Goal: Task Accomplishment & Management: Manage account settings

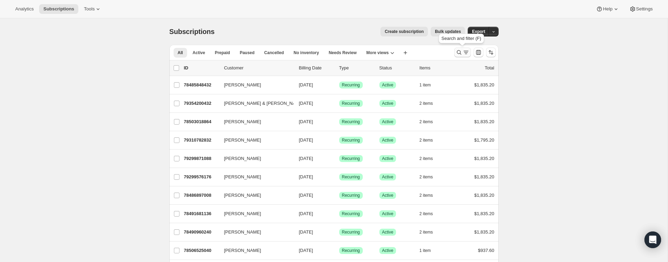
click at [459, 52] on icon "Search and filter results" at bounding box center [458, 52] width 7 height 7
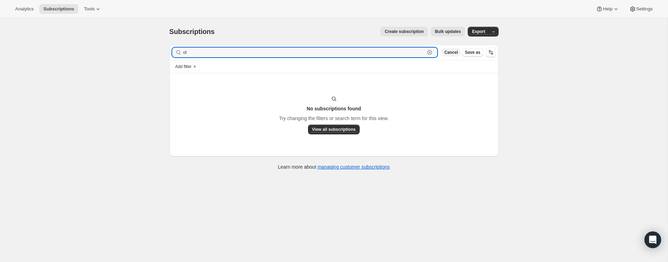
type input "o"
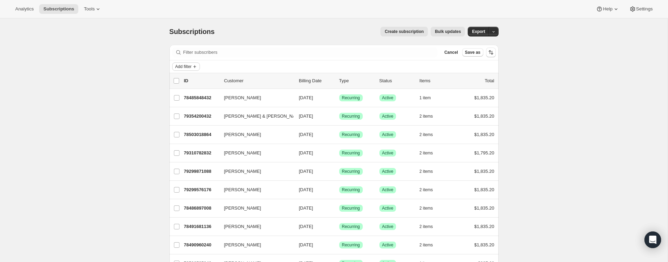
click at [188, 65] on span "Add filter" at bounding box center [183, 67] width 16 height 6
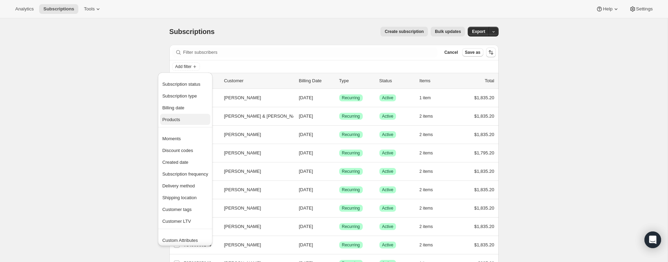
click at [180, 117] on span "Products" at bounding box center [171, 119] width 18 height 5
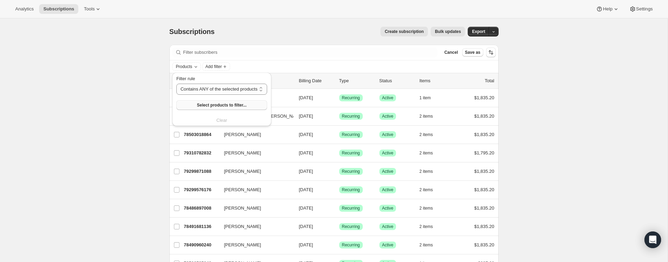
click at [203, 103] on span "Select products to filter..." at bounding box center [222, 105] width 50 height 6
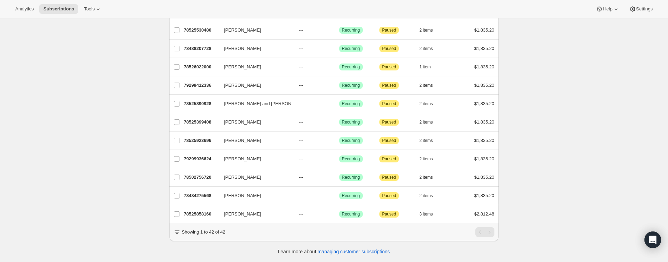
scroll to position [638, 0]
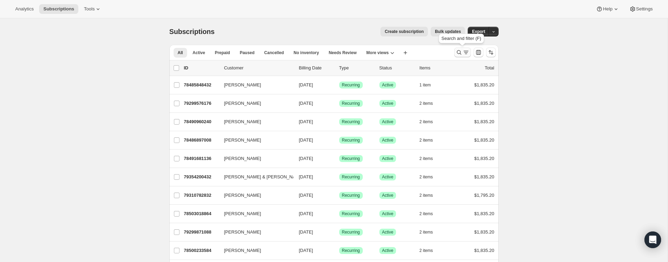
click at [460, 51] on icon "Search and filter results" at bounding box center [459, 52] width 5 height 5
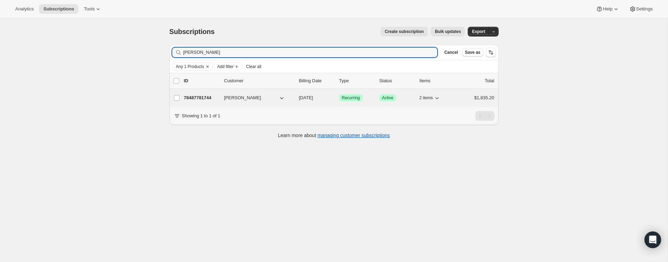
type input "[PERSON_NAME]"
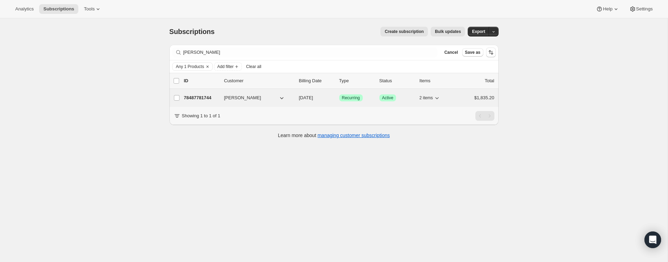
click at [203, 96] on p "78487781744" at bounding box center [201, 97] width 35 height 7
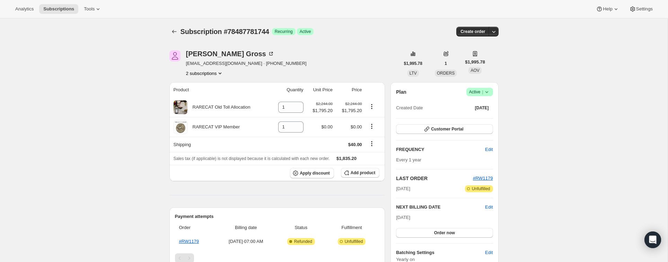
click at [221, 73] on icon "Product actions" at bounding box center [220, 73] width 3 height 2
click at [211, 95] on span "78509277552" at bounding box center [204, 98] width 48 height 7
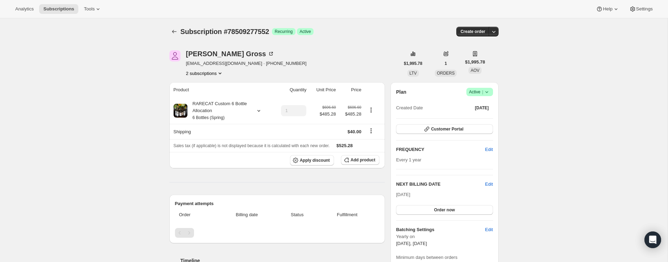
click at [222, 72] on icon "Product actions" at bounding box center [219, 73] width 7 height 7
click at [212, 83] on span "78487781744" at bounding box center [204, 86] width 48 height 7
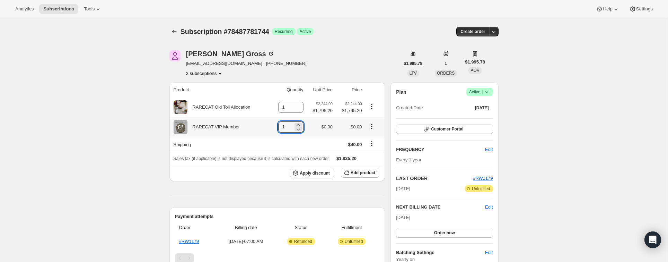
drag, startPoint x: 289, startPoint y: 128, endPoint x: 272, endPoint y: 125, distance: 17.5
click at [272, 125] on td "1" at bounding box center [288, 127] width 36 height 20
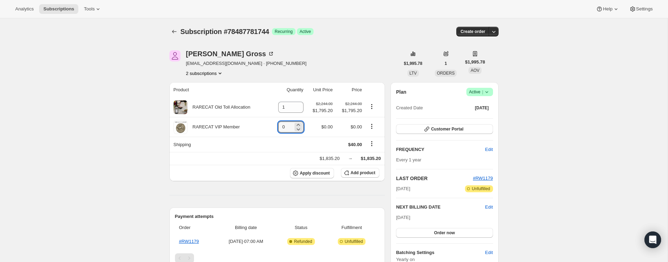
type input "0"
click at [487, 90] on icon at bounding box center [486, 91] width 7 height 7
click at [481, 116] on span "Cancel subscription" at bounding box center [477, 116] width 39 height 5
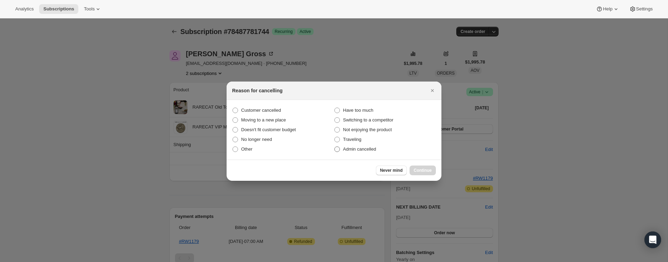
click at [337, 147] on span ":rg3:" at bounding box center [337, 149] width 6 height 6
click at [335, 147] on input "Admin cancelled" at bounding box center [334, 146] width 0 height 0
radio input "true"
click at [423, 167] on span "Continue" at bounding box center [423, 170] width 18 height 6
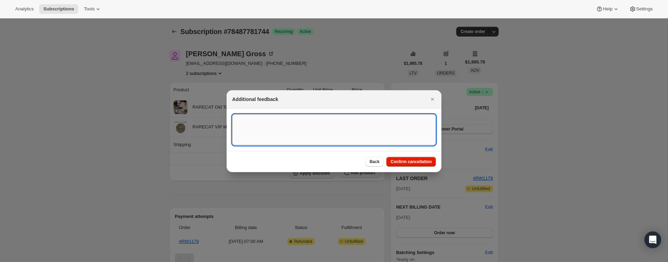
click at [285, 125] on textarea ":rg3:" at bounding box center [334, 129] width 204 height 31
type textarea "called after club ran and wanted a refund. He does not want to be in the club"
click at [414, 161] on span "Confirm cancellation" at bounding box center [410, 162] width 41 height 6
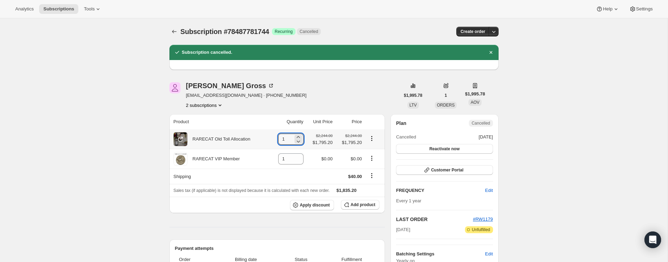
drag, startPoint x: 287, startPoint y: 139, endPoint x: 271, endPoint y: 138, distance: 16.0
click at [271, 138] on td "1" at bounding box center [288, 138] width 36 height 19
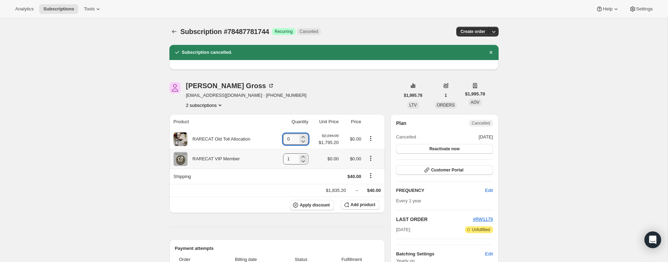
type input "0"
drag, startPoint x: 291, startPoint y: 160, endPoint x: 274, endPoint y: 158, distance: 16.4
click at [274, 158] on td "1" at bounding box center [291, 159] width 37 height 20
type input "0"
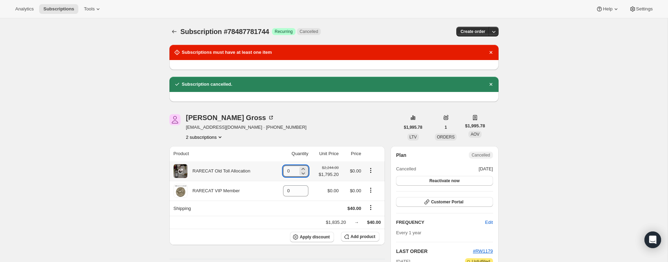
drag, startPoint x: 289, startPoint y: 172, endPoint x: 276, endPoint y: 169, distance: 13.2
click at [276, 169] on td "0" at bounding box center [291, 170] width 37 height 19
type input "1"
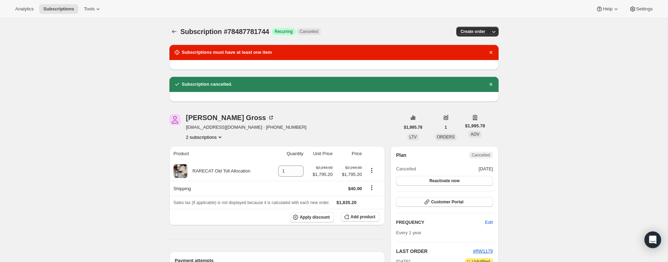
click at [223, 135] on icon "Product actions" at bounding box center [219, 136] width 7 height 7
click at [214, 159] on span "78509277552" at bounding box center [204, 161] width 48 height 7
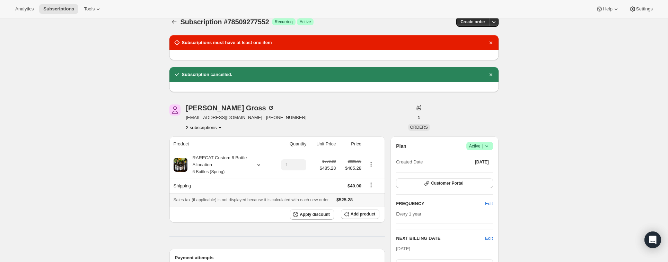
scroll to position [17, 0]
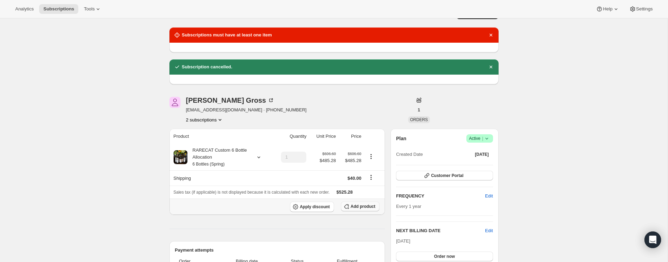
click at [354, 205] on span "Add product" at bounding box center [363, 206] width 25 height 6
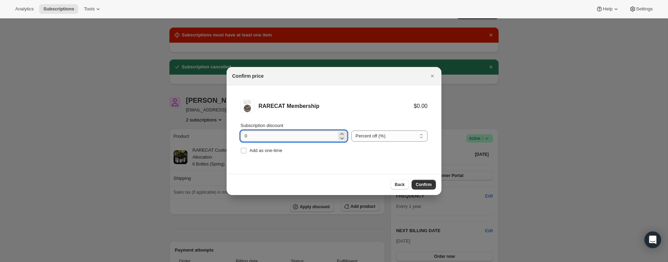
drag, startPoint x: 253, startPoint y: 135, endPoint x: 241, endPoint y: 134, distance: 12.5
click at [241, 134] on input "0" at bounding box center [288, 135] width 96 height 11
click at [421, 183] on span "Confirm" at bounding box center [424, 184] width 16 height 6
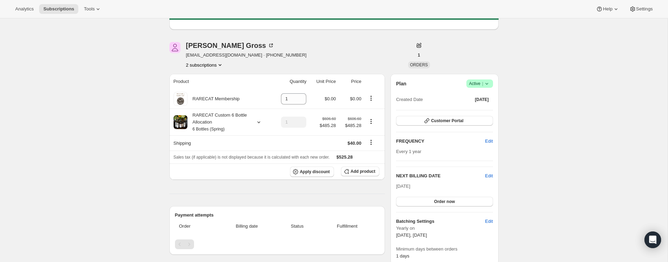
scroll to position [0, 0]
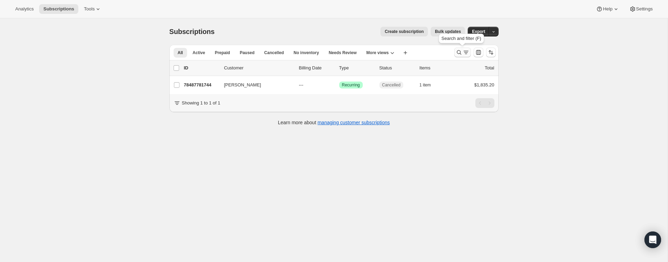
click at [459, 51] on icon "Search and filter results" at bounding box center [458, 52] width 7 height 7
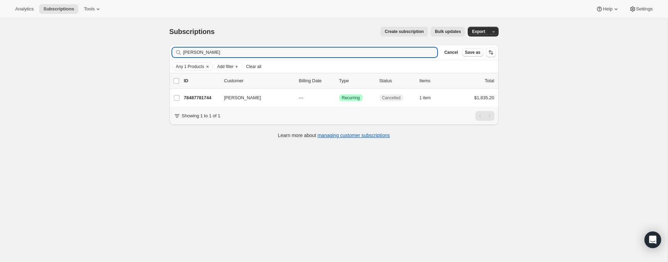
drag, startPoint x: 212, startPoint y: 51, endPoint x: 166, endPoint y: 49, distance: 45.8
click at [166, 49] on div "Filter subscribers [PERSON_NAME] Clear Cancel Save as Any 1 Products Add filter…" at bounding box center [331, 92] width 335 height 106
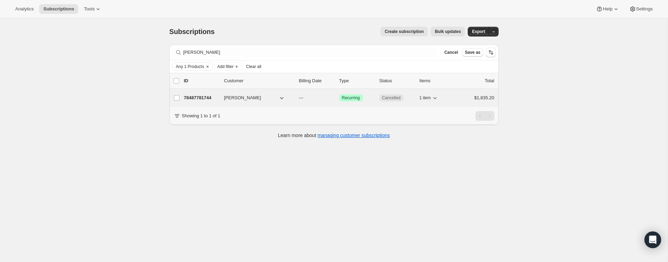
click at [194, 97] on p "78487781744" at bounding box center [201, 97] width 35 height 7
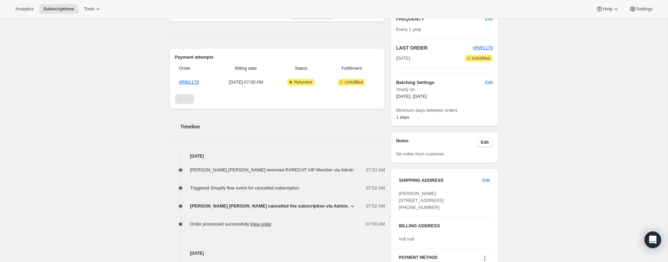
scroll to position [139, 0]
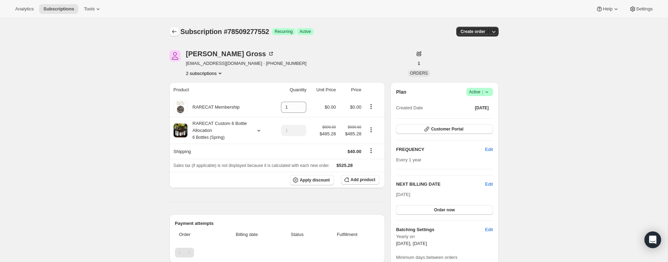
click at [174, 29] on icon "Subscriptions" at bounding box center [174, 31] width 7 height 7
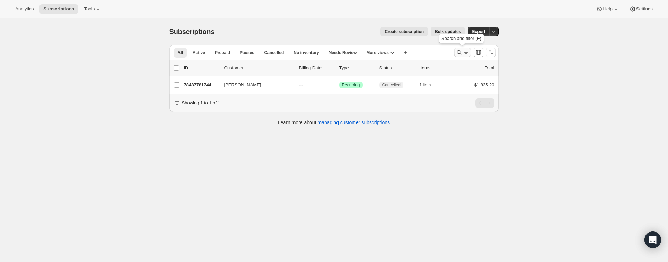
click at [459, 52] on icon "Search and filter results" at bounding box center [458, 52] width 7 height 7
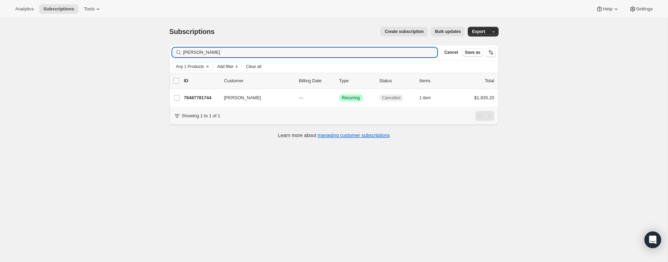
drag, startPoint x: 216, startPoint y: 55, endPoint x: 127, endPoint y: 54, distance: 88.7
click at [127, 54] on div "Subscriptions. This page is ready Subscriptions Create subscription Bulk update…" at bounding box center [333, 149] width 667 height 262
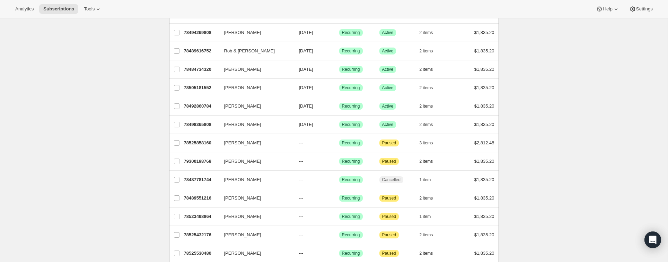
scroll to position [433, 0]
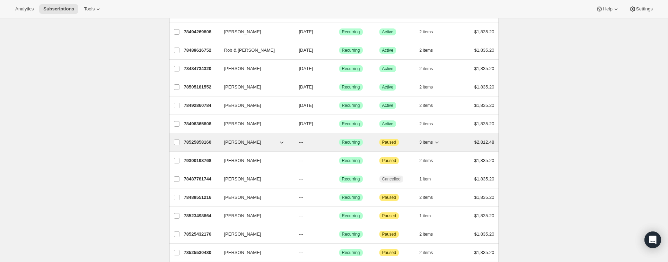
click at [204, 142] on p "78525858160" at bounding box center [201, 142] width 35 height 7
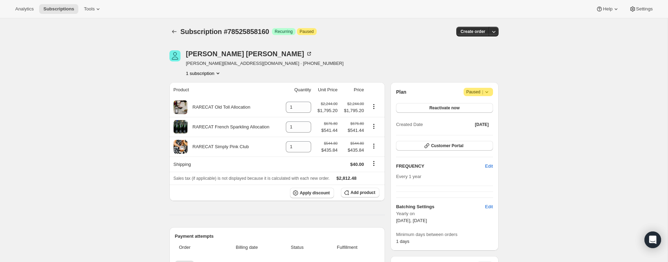
click at [487, 91] on icon at bounding box center [486, 91] width 7 height 7
click at [486, 103] on span "Cancel subscription" at bounding box center [476, 105] width 39 height 5
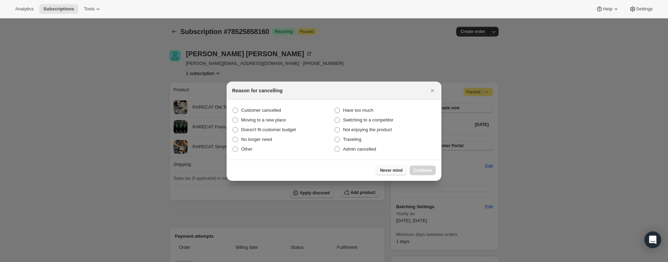
click at [389, 170] on span "Never mind" at bounding box center [391, 170] width 23 height 6
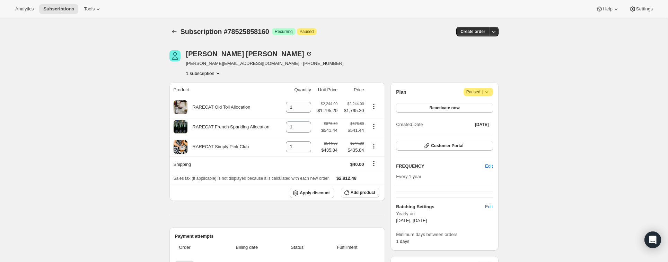
click at [487, 90] on icon at bounding box center [486, 91] width 7 height 7
click at [483, 103] on span "Cancel subscription" at bounding box center [476, 105] width 39 height 5
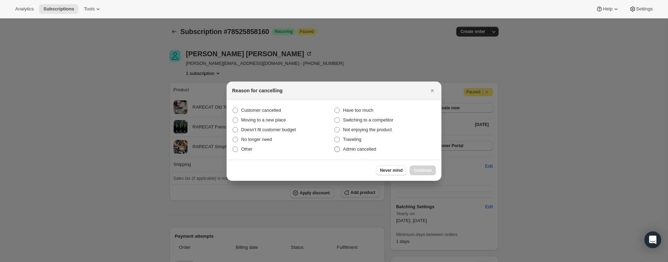
click at [336, 147] on span ":r1fa:" at bounding box center [337, 149] width 6 height 6
click at [335, 147] on input "Admin cancelled" at bounding box center [334, 146] width 0 height 0
radio input "true"
click at [426, 170] on span "Continue" at bounding box center [423, 170] width 18 height 6
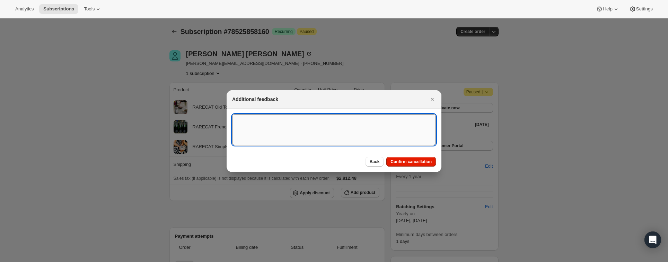
click at [282, 123] on textarea ":r1fa:" at bounding box center [334, 129] width 204 height 31
type textarea "she has not ordered for a while."
click at [405, 161] on span "Confirm cancellation" at bounding box center [410, 162] width 41 height 6
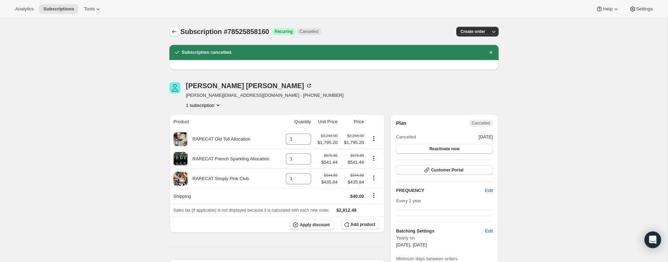
click at [175, 30] on icon "Subscriptions" at bounding box center [174, 31] width 7 height 7
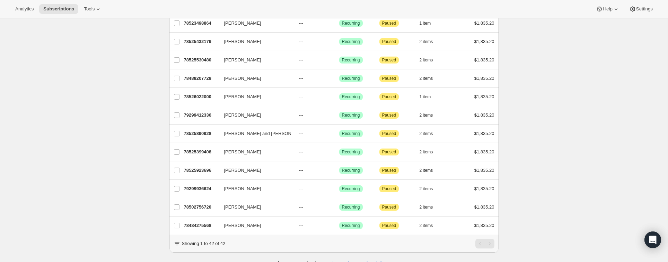
scroll to position [625, 0]
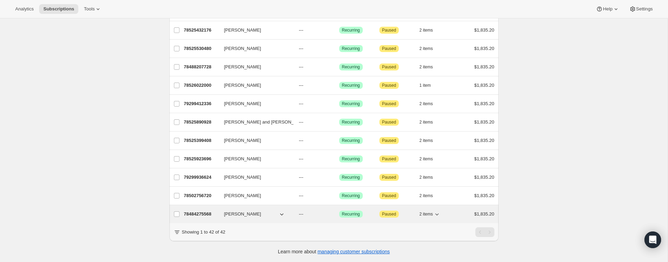
click at [206, 211] on p "78484275568" at bounding box center [201, 213] width 35 height 7
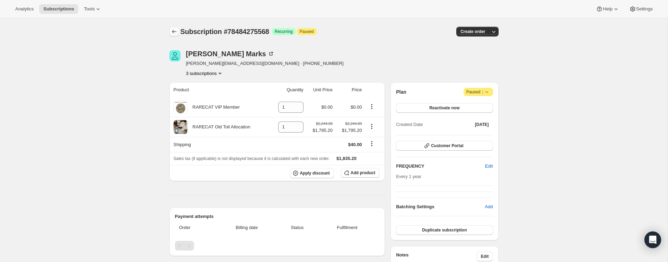
click at [173, 33] on icon "Subscriptions" at bounding box center [174, 31] width 7 height 7
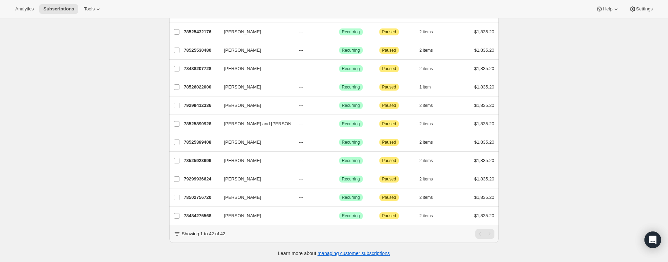
scroll to position [625, 0]
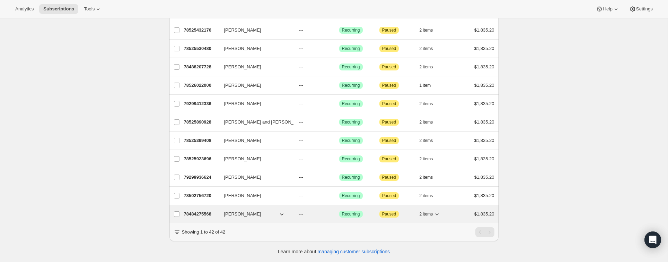
click at [195, 213] on p "78484275568" at bounding box center [201, 213] width 35 height 7
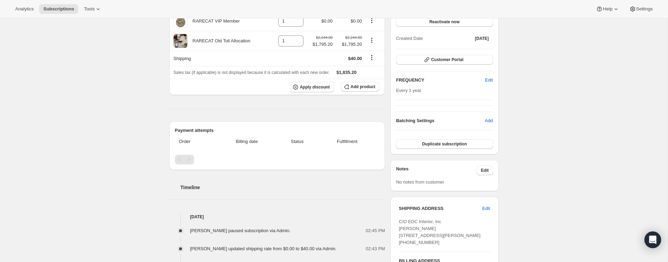
scroll to position [86, 0]
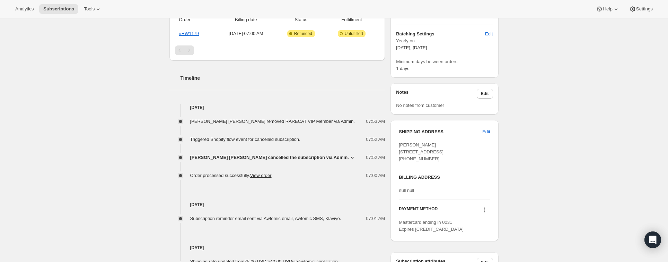
scroll to position [187, 0]
click at [484, 91] on button "Edit" at bounding box center [485, 94] width 16 height 10
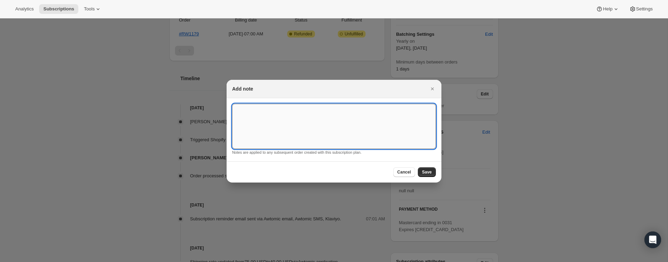
click at [251, 110] on textarea ":r2c2:" at bounding box center [334, 126] width 204 height 45
type textarea "M"
type textarea "S"
type textarea "[PERSON_NAME] is a very important client to [PERSON_NAME]."
click at [432, 170] on span "Save" at bounding box center [427, 172] width 10 height 6
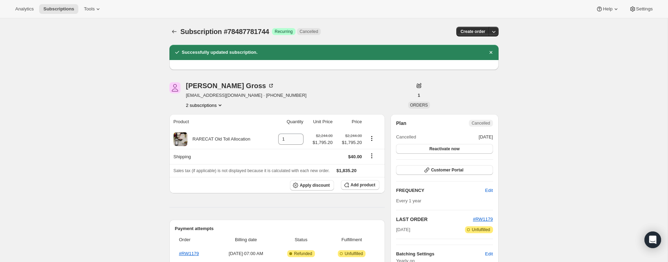
drag, startPoint x: 661, startPoint y: 258, endPoint x: 622, endPoint y: 257, distance: 38.4
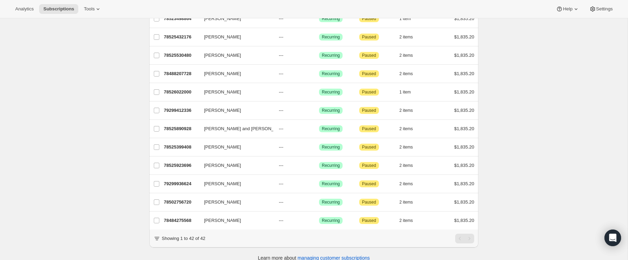
scroll to position [626, 0]
